Goal: Transaction & Acquisition: Obtain resource

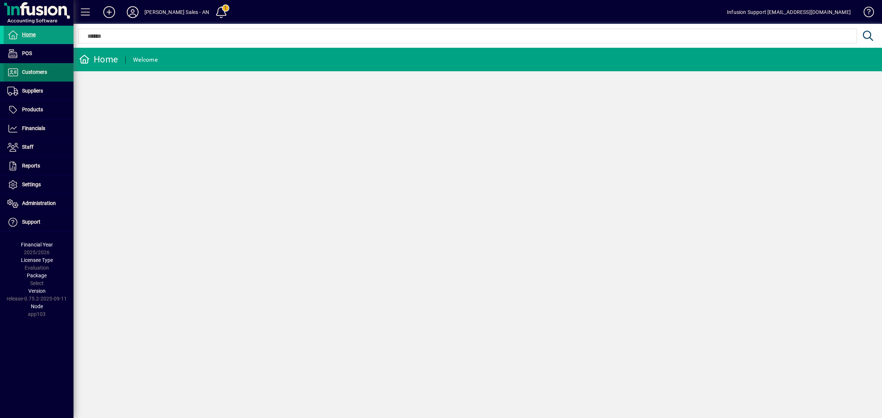
click at [30, 69] on span "Customers" at bounding box center [34, 72] width 25 height 6
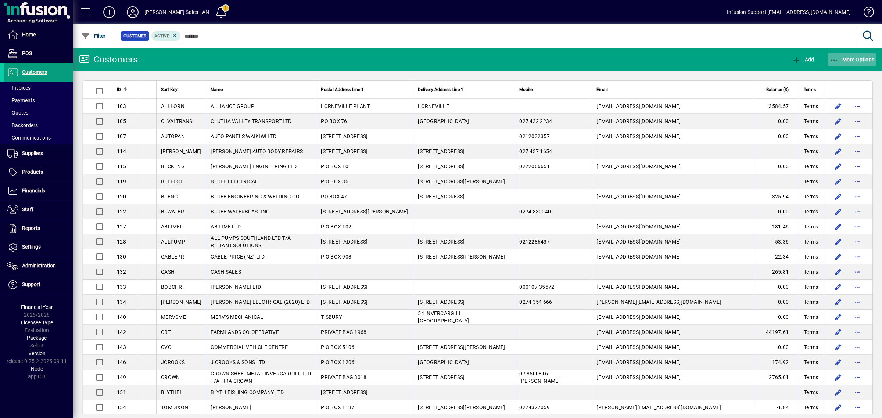
click at [860, 60] on span "More Options" at bounding box center [851, 60] width 45 height 6
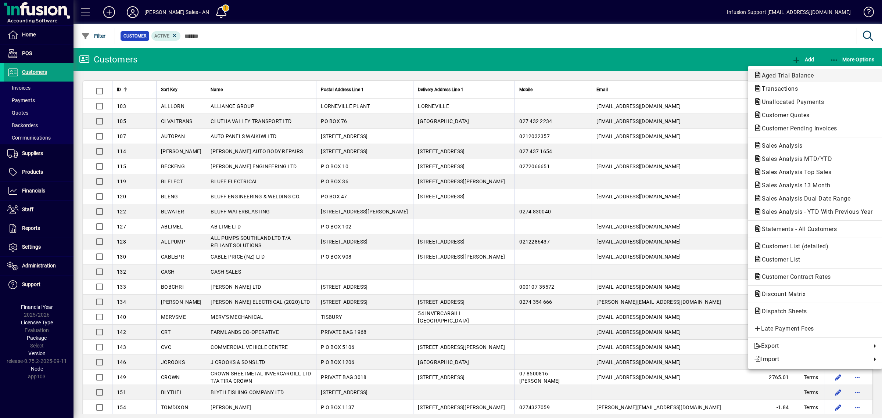
click at [830, 76] on span "Aged Trial Balance" at bounding box center [814, 75] width 123 height 9
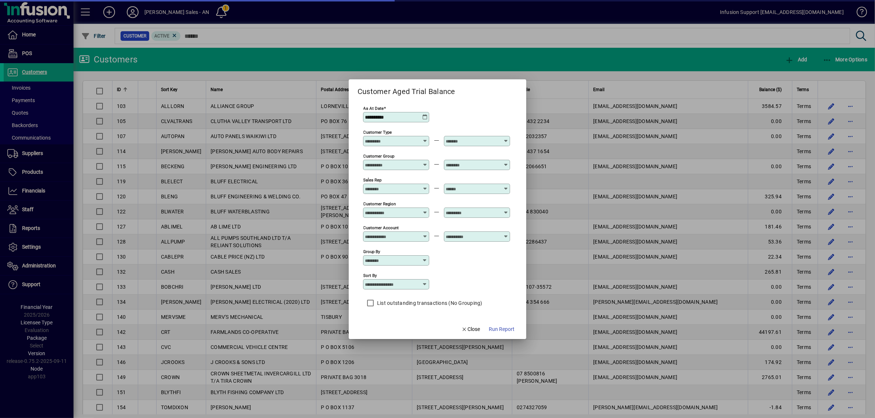
click at [399, 300] on label "List outstanding transactions (No Grouping)" at bounding box center [428, 302] width 107 height 7
click at [504, 325] on span "button" at bounding box center [502, 330] width 32 height 18
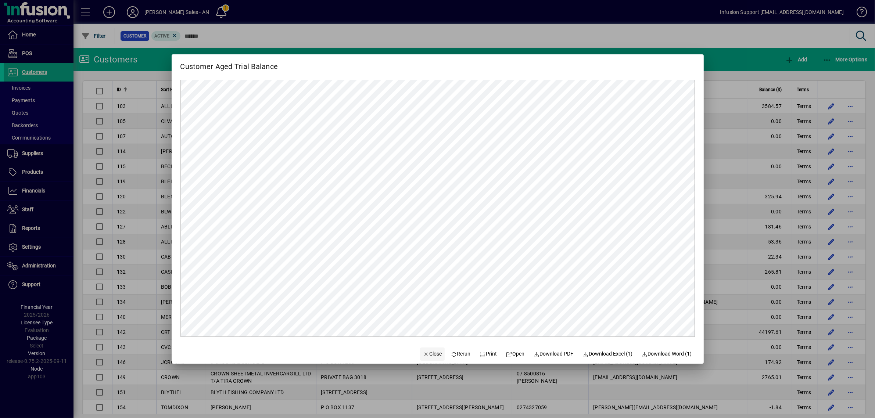
click at [425, 351] on span "Close" at bounding box center [432, 354] width 19 height 8
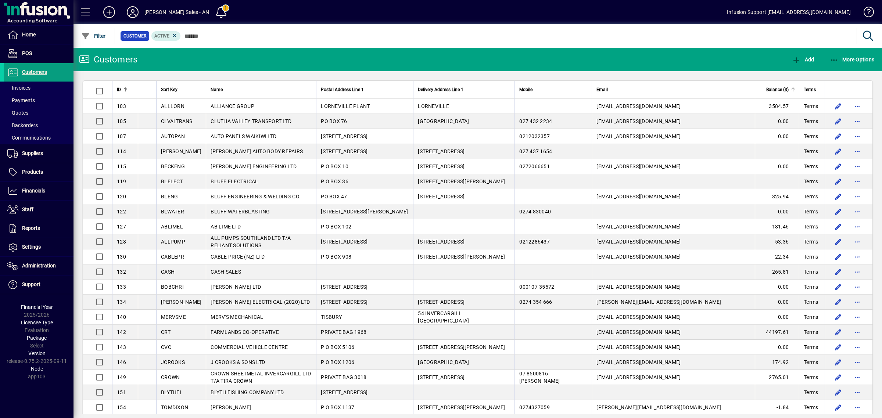
click at [792, 89] on div at bounding box center [792, 90] width 1 height 4
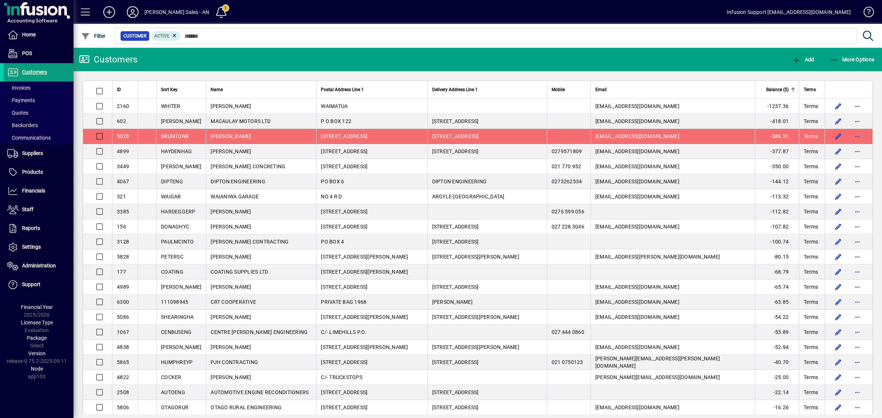
click at [792, 89] on div at bounding box center [792, 90] width 1 height 4
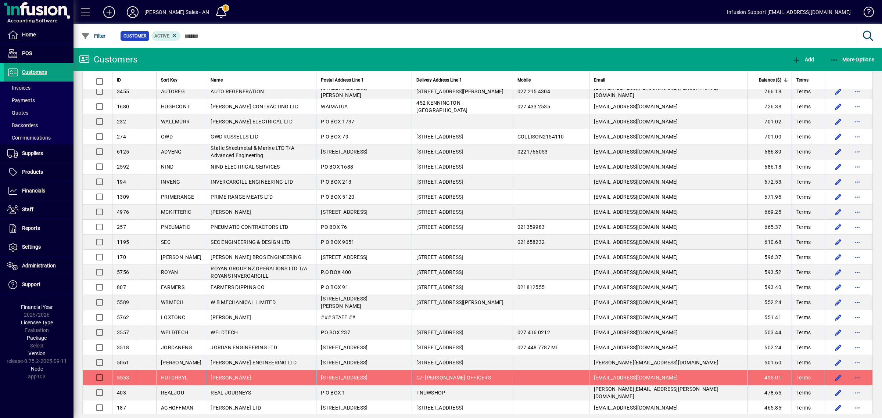
scroll to position [1229, 0]
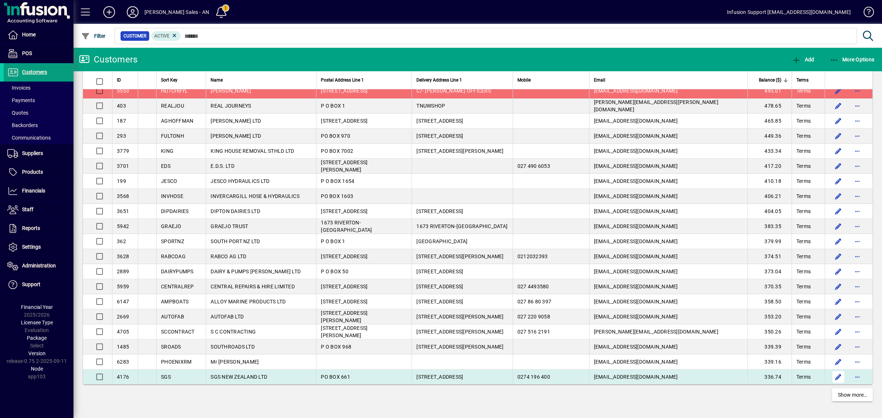
drag, startPoint x: 115, startPoint y: 89, endPoint x: 824, endPoint y: 385, distance: 768.2
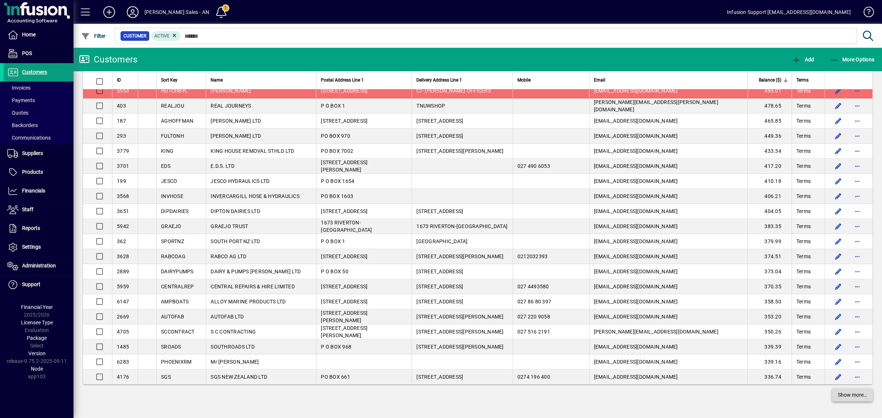
click at [841, 395] on span "Show more…" at bounding box center [851, 395] width 29 height 8
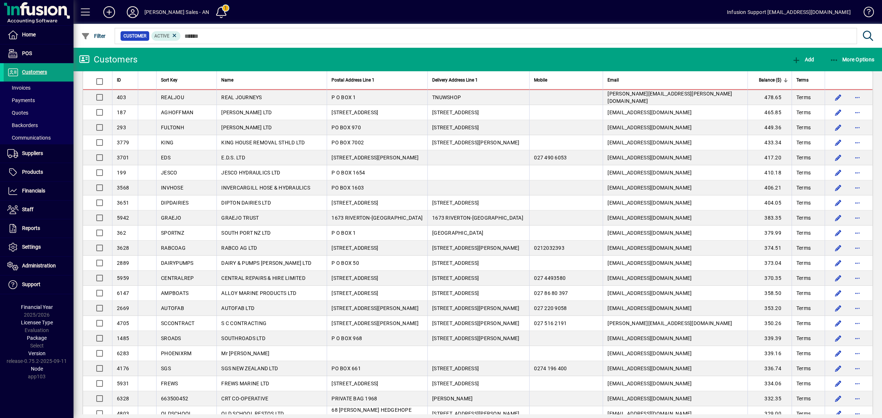
scroll to position [1252, 0]
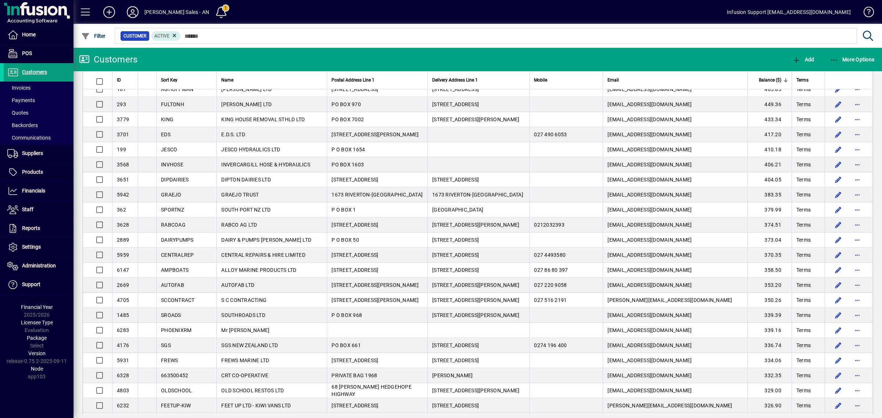
click at [696, 66] on mat-toolbar-row "Customers Add More Options" at bounding box center [477, 60] width 808 height 24
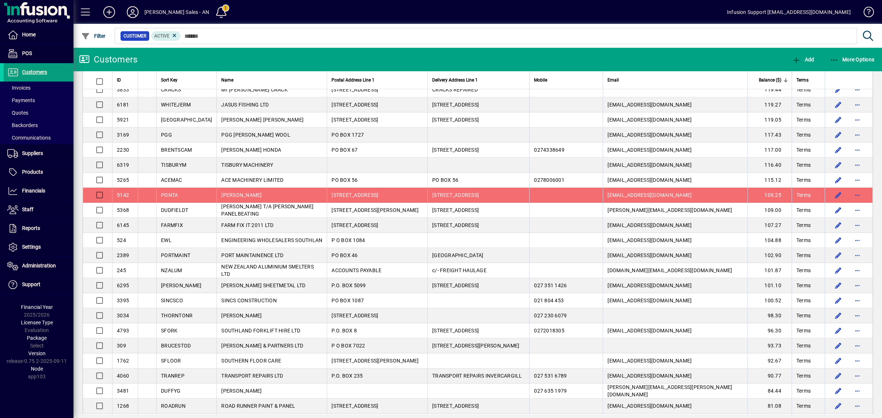
scroll to position [2743, 0]
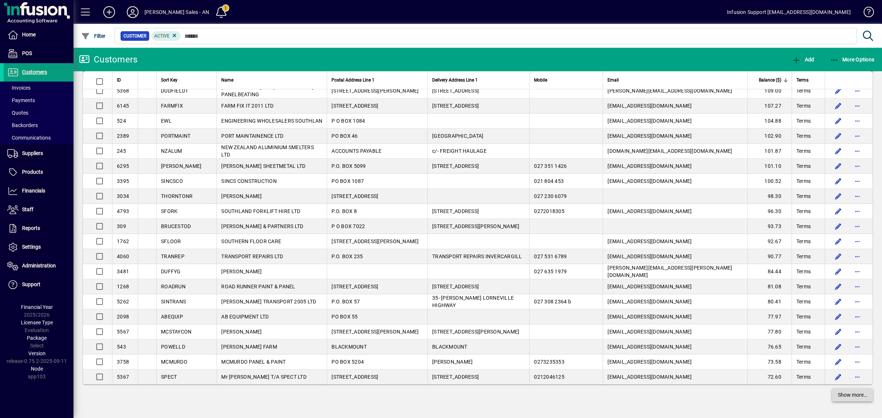
click at [855, 397] on span "Show more…" at bounding box center [851, 395] width 29 height 8
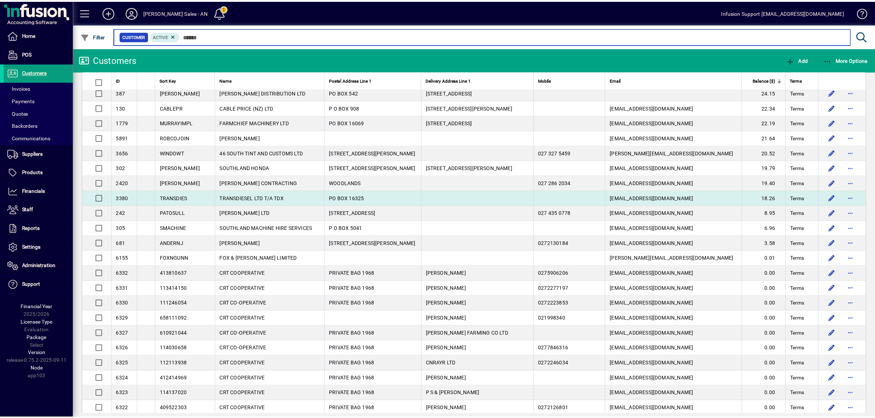
scroll to position [3341, 0]
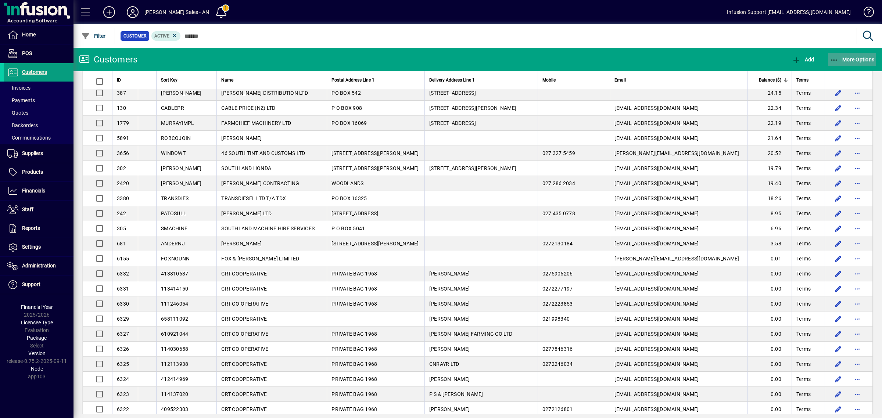
click at [860, 60] on span "More Options" at bounding box center [851, 60] width 45 height 6
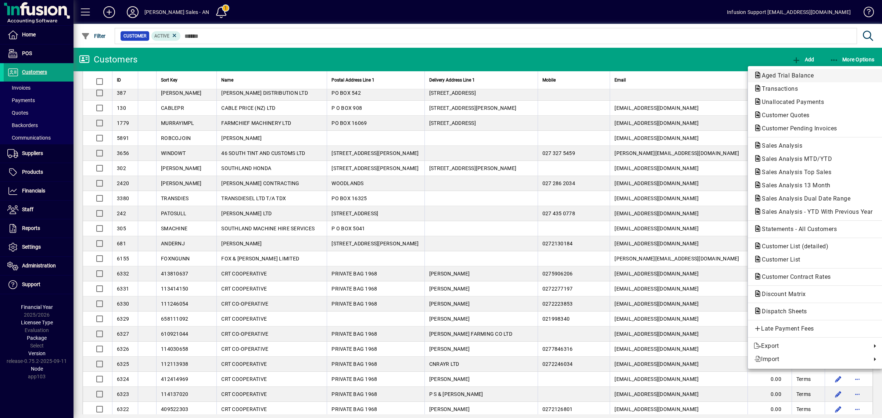
click at [810, 74] on span "Aged Trial Balance" at bounding box center [785, 75] width 64 height 7
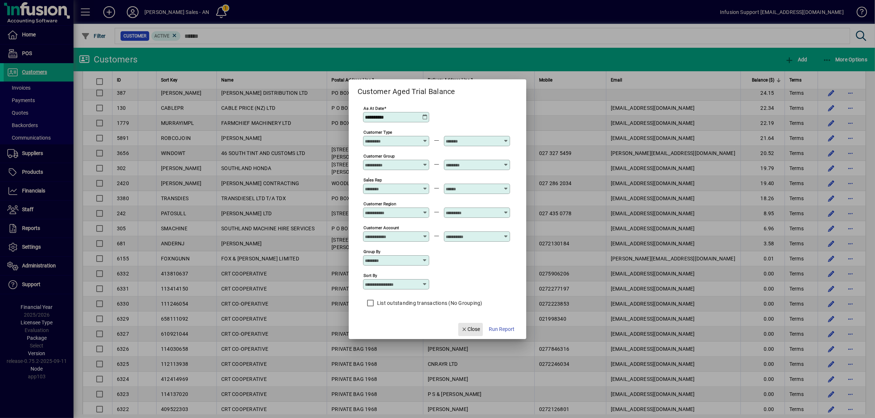
drag, startPoint x: 469, startPoint y: 331, endPoint x: 768, endPoint y: 36, distance: 420.2
click at [469, 331] on span "Close" at bounding box center [470, 329] width 19 height 8
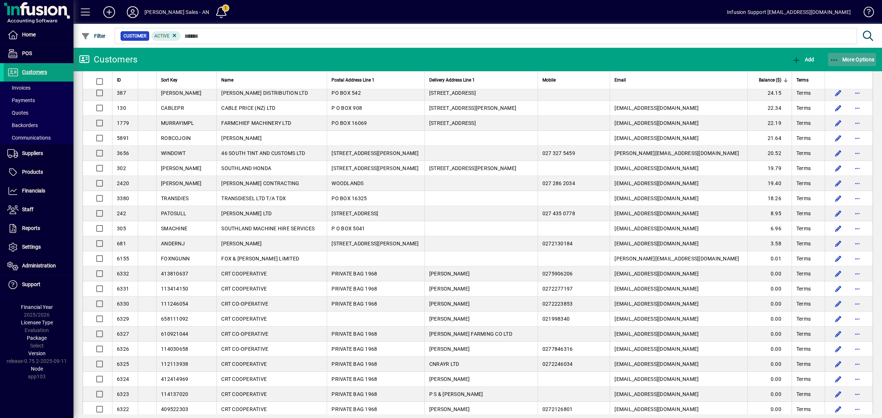
click at [858, 57] on span "More Options" at bounding box center [851, 60] width 45 height 6
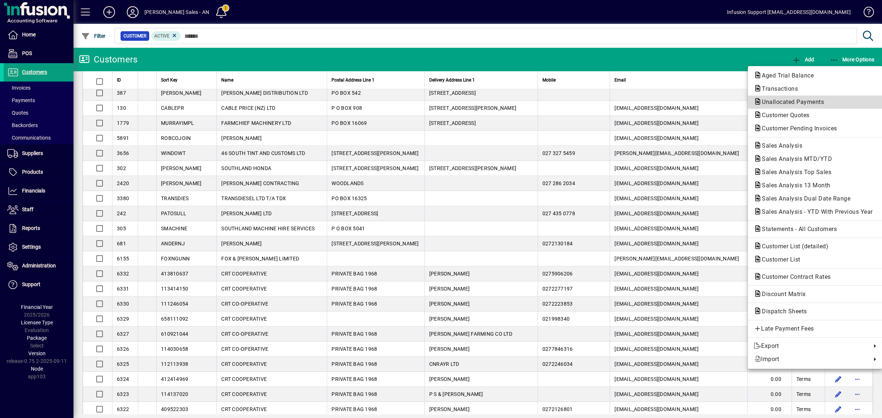
click at [803, 101] on span "Unallocated Payments" at bounding box center [790, 101] width 74 height 7
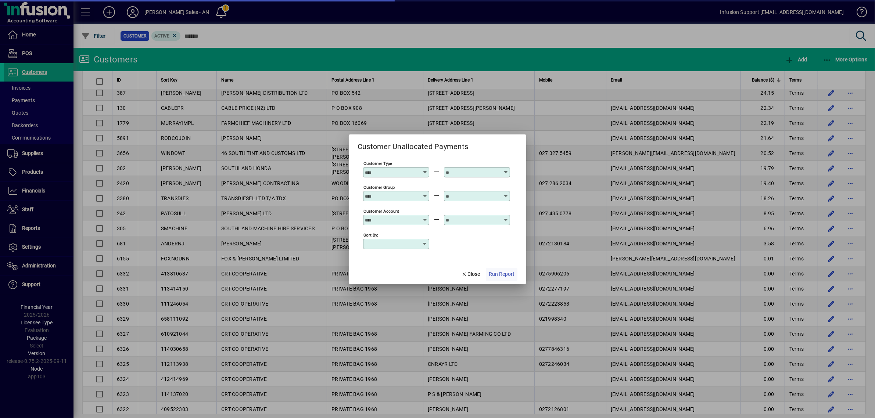
click at [502, 270] on span "button" at bounding box center [502, 275] width 32 height 18
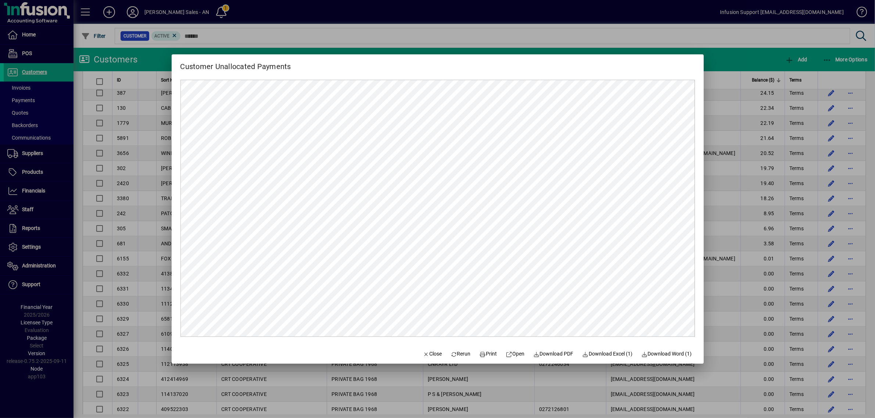
scroll to position [0, 0]
click at [422, 349] on span "button" at bounding box center [432, 354] width 25 height 18
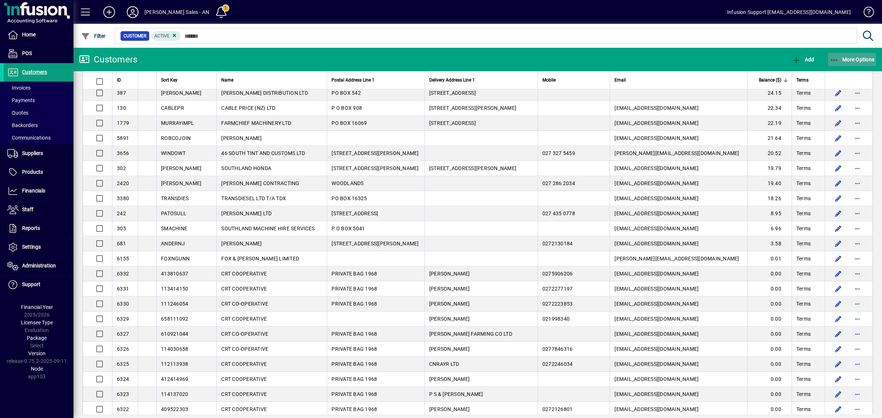
click at [853, 53] on span "button" at bounding box center [852, 60] width 48 height 18
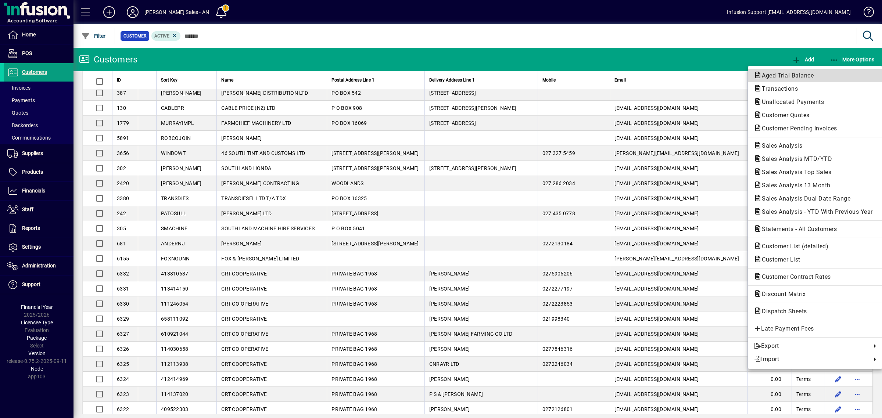
click at [816, 76] on span "Aged Trial Balance" at bounding box center [785, 75] width 64 height 7
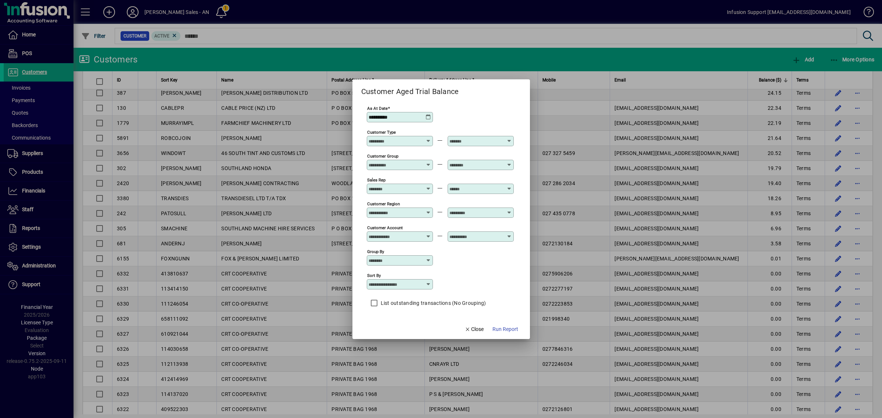
drag, startPoint x: 464, startPoint y: 289, endPoint x: 467, endPoint y: 292, distance: 4.7
click at [464, 290] on div "Sort by" at bounding box center [440, 284] width 147 height 24
click at [498, 330] on span "Run Report" at bounding box center [501, 329] width 26 height 8
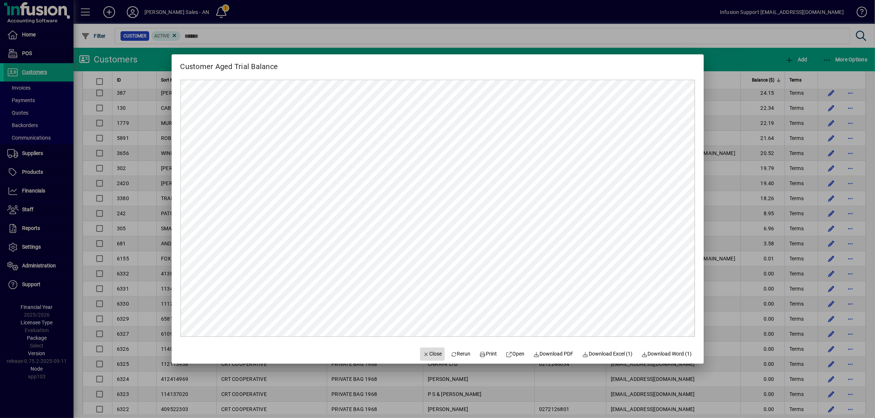
click at [423, 355] on span "Close" at bounding box center [432, 354] width 19 height 8
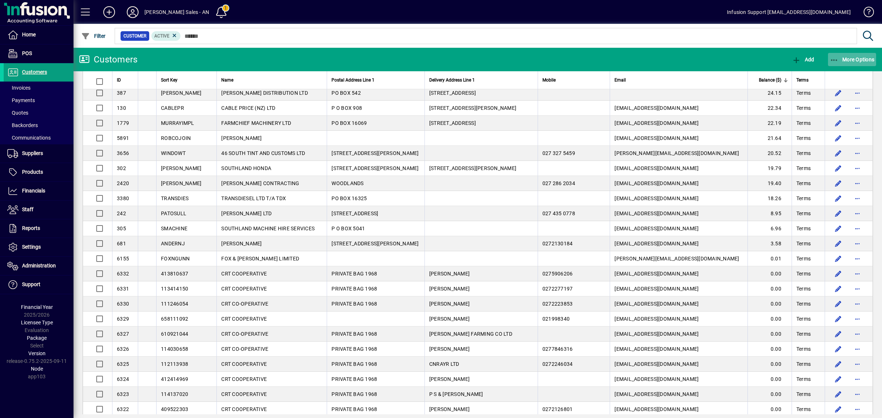
click at [854, 57] on span "More Options" at bounding box center [851, 60] width 45 height 6
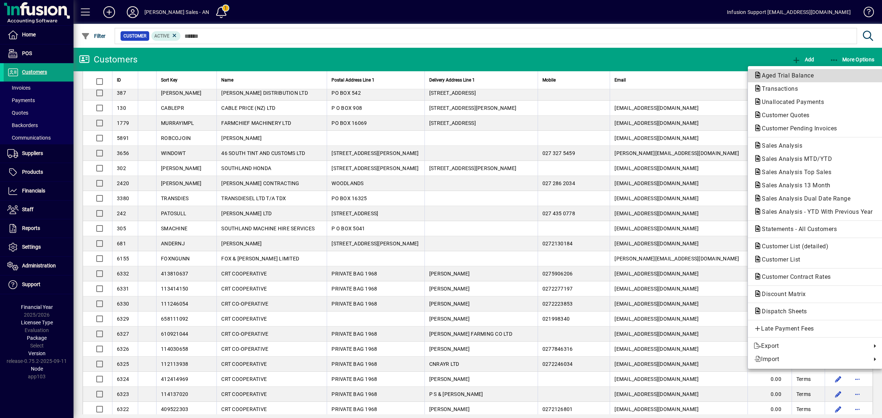
click at [820, 73] on span "Aged Trial Balance" at bounding box center [814, 75] width 123 height 9
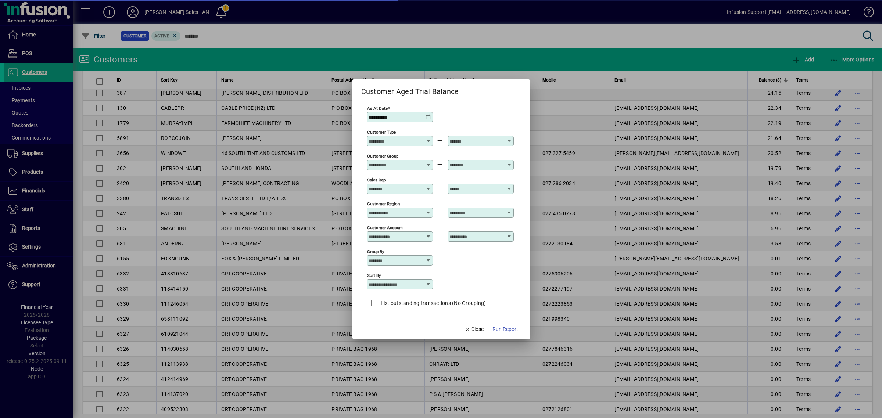
click at [415, 305] on div "List outstanding transactions (No Grouping)" at bounding box center [426, 303] width 119 height 15
click at [415, 305] on label "List outstanding transactions (No Grouping)" at bounding box center [428, 302] width 107 height 7
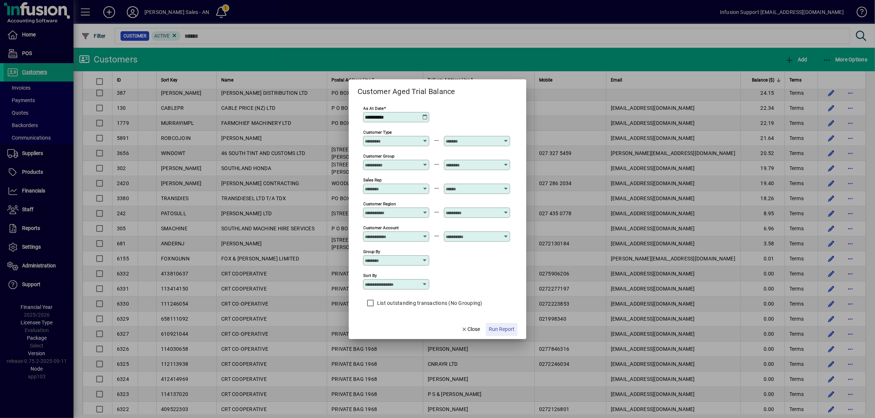
click at [488, 330] on span "button" at bounding box center [502, 330] width 32 height 18
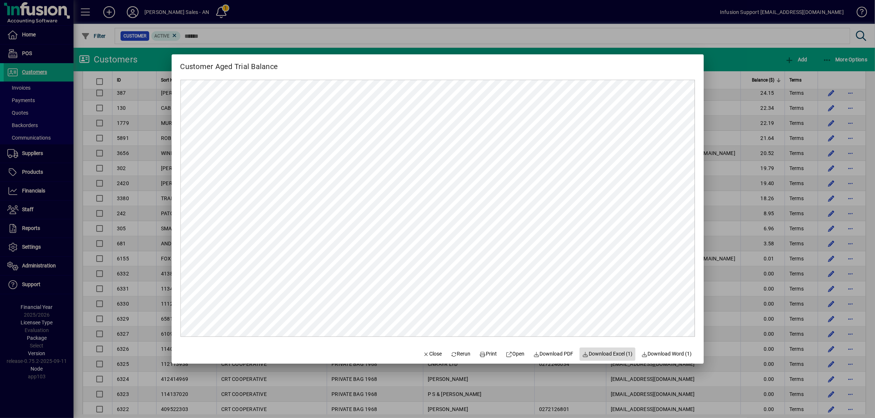
click at [610, 353] on span "Download Excel (1)" at bounding box center [607, 354] width 50 height 8
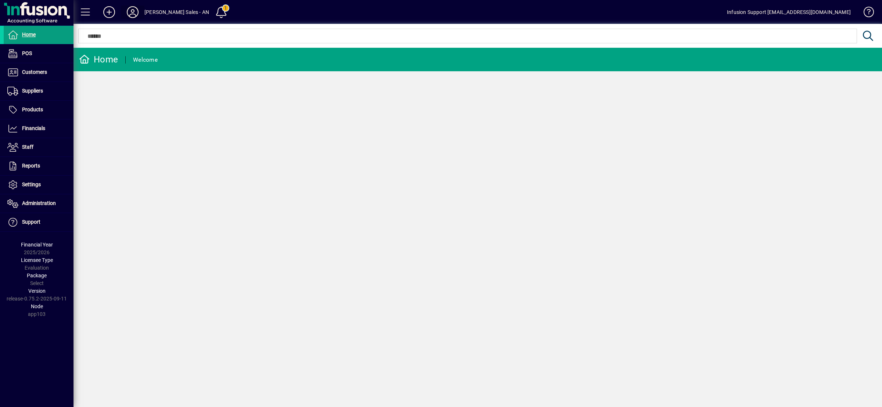
click at [138, 8] on icon at bounding box center [132, 12] width 15 height 12
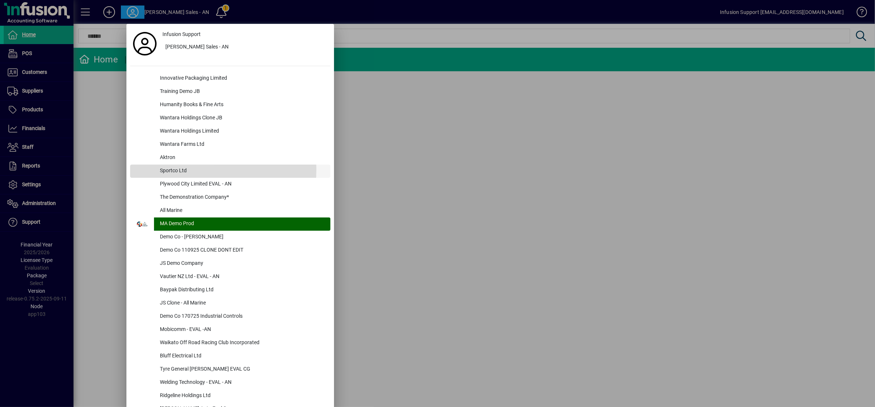
click at [171, 169] on div "Sportco Ltd" at bounding box center [242, 171] width 176 height 13
